Goal: Information Seeking & Learning: Learn about a topic

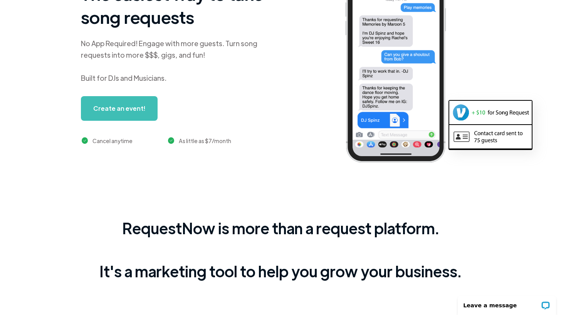
scroll to position [128, 0]
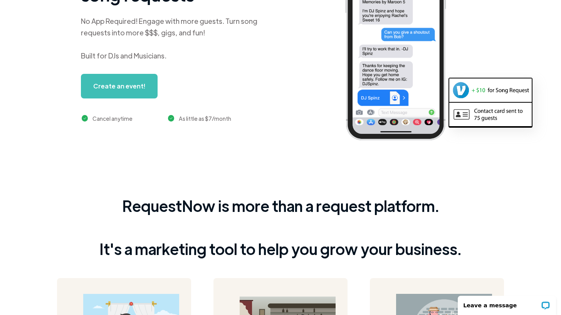
click at [129, 89] on link "Create an event!" at bounding box center [119, 86] width 77 height 25
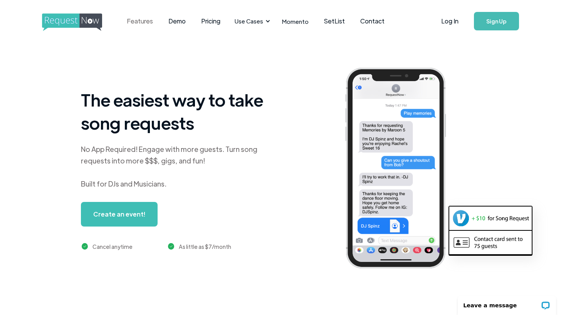
click at [147, 26] on link "Features" at bounding box center [140, 21] width 42 height 24
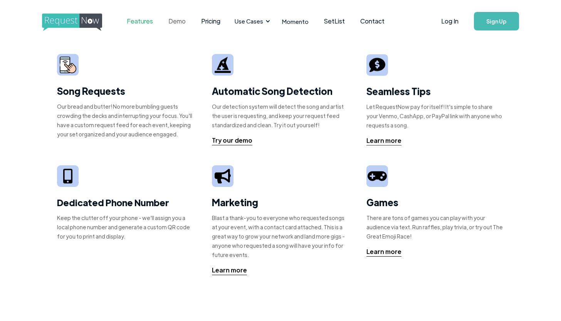
click at [168, 20] on link "Demo" at bounding box center [177, 21] width 33 height 24
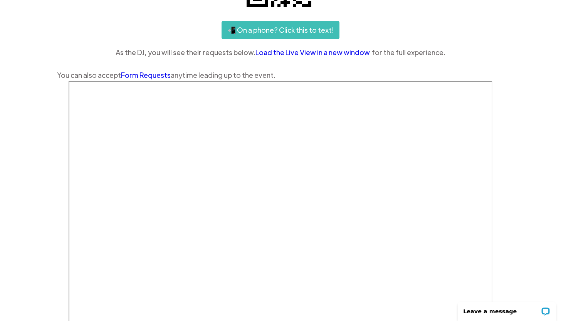
scroll to position [160, 0]
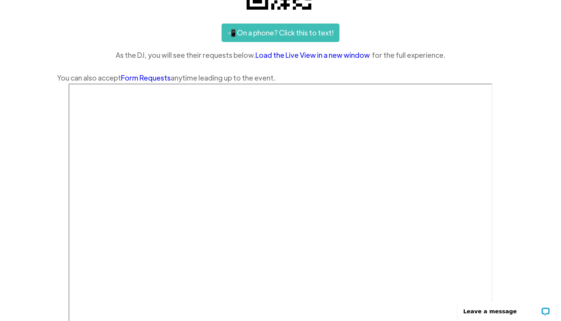
click at [155, 79] on link "Form Requests" at bounding box center [146, 77] width 50 height 9
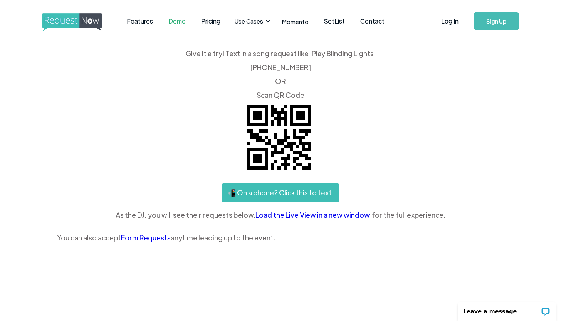
scroll to position [0, 0]
click at [214, 15] on link "Pricing" at bounding box center [210, 21] width 35 height 24
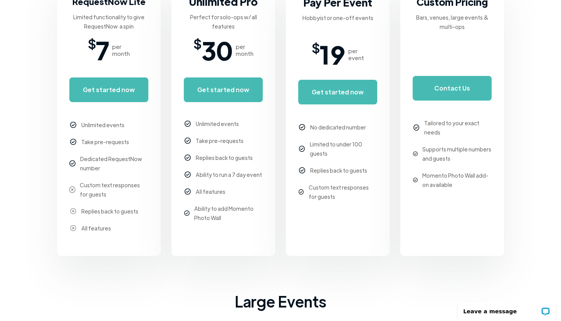
scroll to position [217, 0]
